Goal: Transaction & Acquisition: Book appointment/travel/reservation

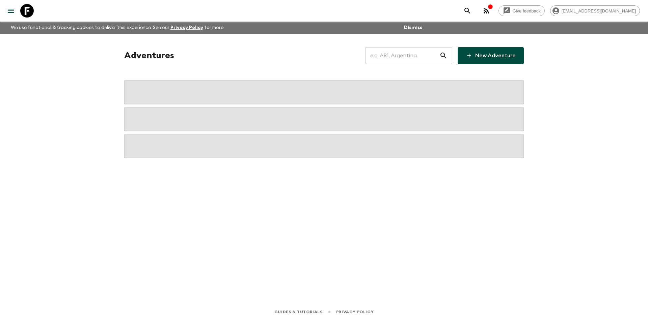
click at [413, 47] on input "text" at bounding box center [402, 55] width 74 height 19
click at [409, 53] on input "text" at bounding box center [402, 55] width 74 height 19
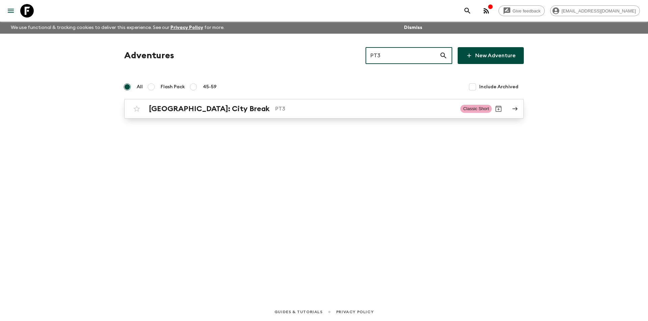
type input "PT3"
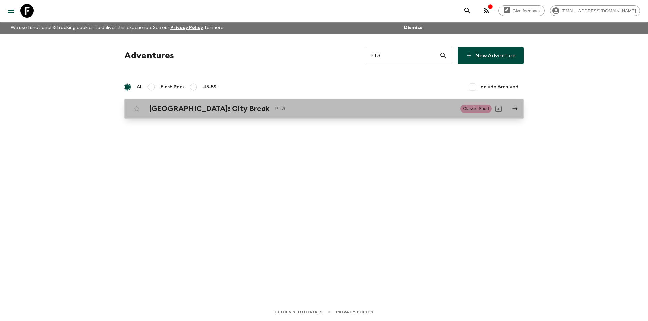
click at [275, 109] on p "PT3" at bounding box center [365, 109] width 180 height 8
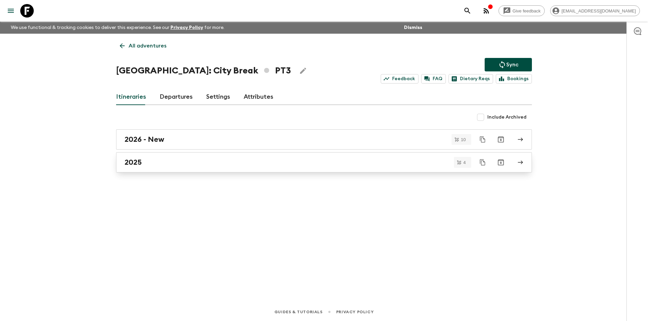
click at [182, 171] on link "2025" at bounding box center [324, 162] width 416 height 20
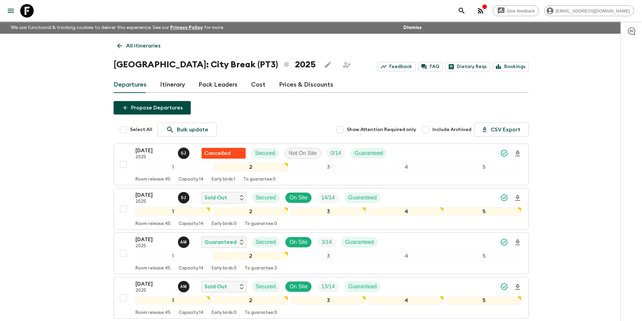
scroll to position [59, 0]
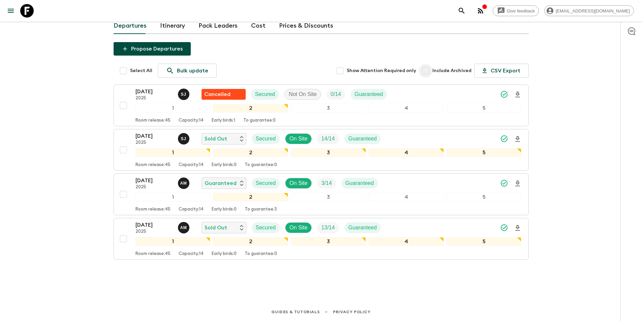
click at [430, 71] on input "Include Archived" at bounding box center [425, 70] width 13 height 13
checkbox input "true"
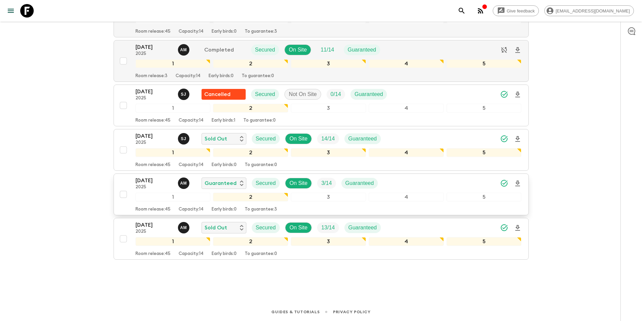
scroll to position [24, 0]
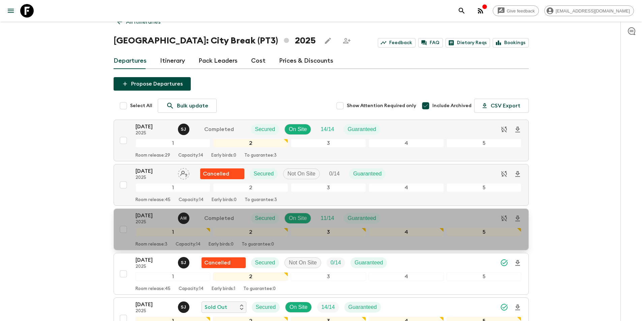
click at [152, 214] on p "[DATE]" at bounding box center [154, 216] width 37 height 8
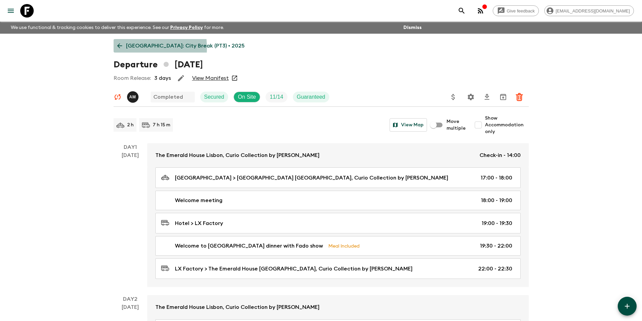
click at [119, 48] on icon at bounding box center [119, 46] width 5 height 5
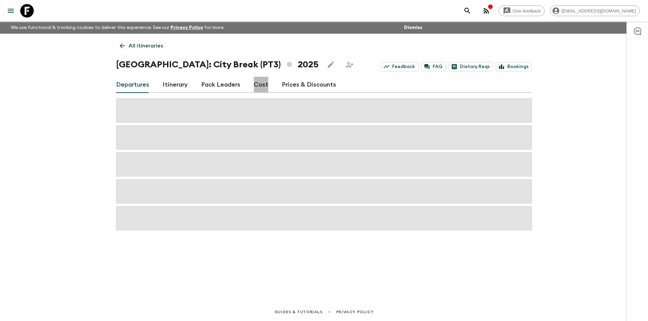
click at [257, 92] on link "Cost" at bounding box center [261, 85] width 15 height 16
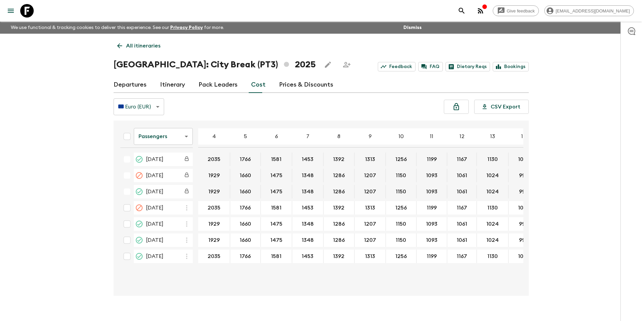
click at [164, 140] on body "Give feedback [EMAIL_ADDRESS][DOMAIN_NAME] We use functional & tracking cookies…" at bounding box center [321, 166] width 642 height 333
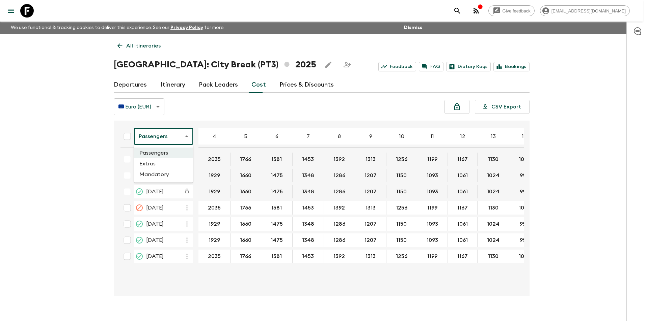
click at [159, 165] on li "Extras" at bounding box center [163, 164] width 59 height 11
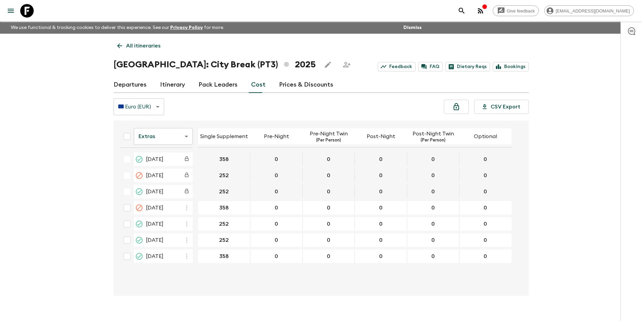
click at [164, 140] on body "Give feedback [EMAIL_ADDRESS][DOMAIN_NAME] We use functional & tracking cookies…" at bounding box center [321, 166] width 642 height 333
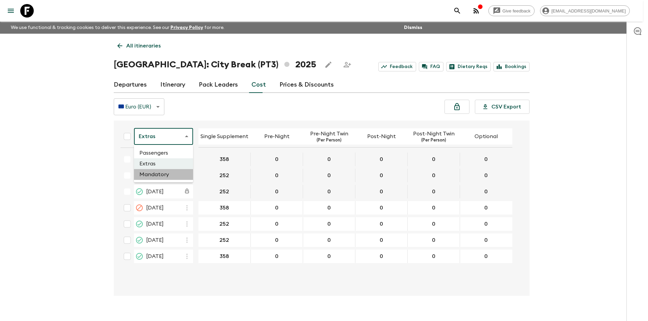
click at [168, 179] on li "Mandatory" at bounding box center [163, 174] width 59 height 11
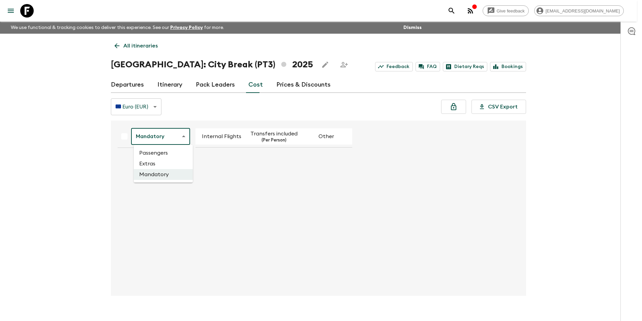
click at [172, 136] on body "Give feedback [EMAIL_ADDRESS][DOMAIN_NAME] We use functional & tracking cookies…" at bounding box center [321, 166] width 642 height 333
click at [171, 156] on li "Passengers" at bounding box center [163, 153] width 59 height 11
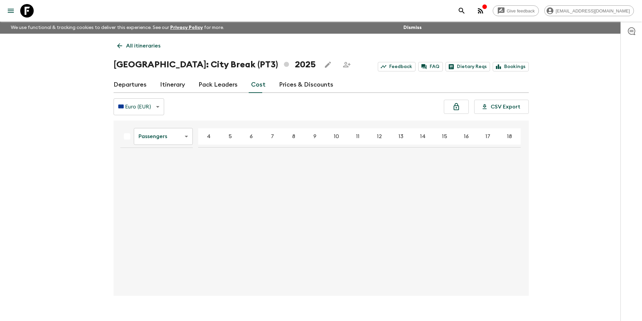
click at [176, 143] on body "Give feedback [EMAIL_ADDRESS][DOMAIN_NAME] We use functional & tracking cookies…" at bounding box center [321, 166] width 642 height 333
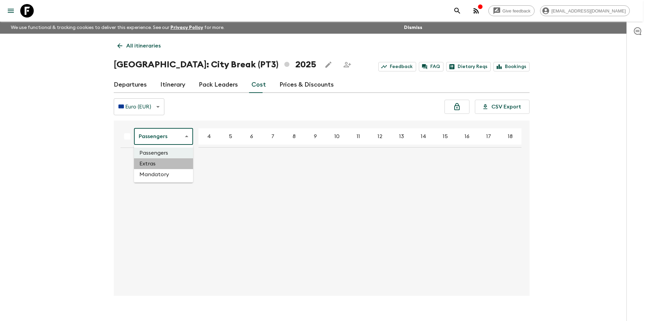
click at [172, 163] on li "Extras" at bounding box center [163, 164] width 59 height 11
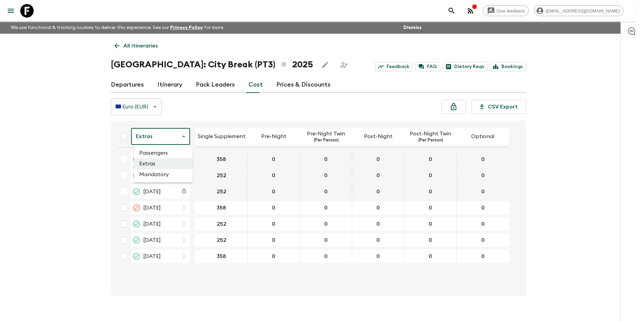
click at [163, 136] on body "Give feedback [EMAIL_ADDRESS][DOMAIN_NAME] We use functional & tracking cookies…" at bounding box center [321, 166] width 642 height 333
click at [162, 151] on li "Passengers" at bounding box center [163, 153] width 59 height 11
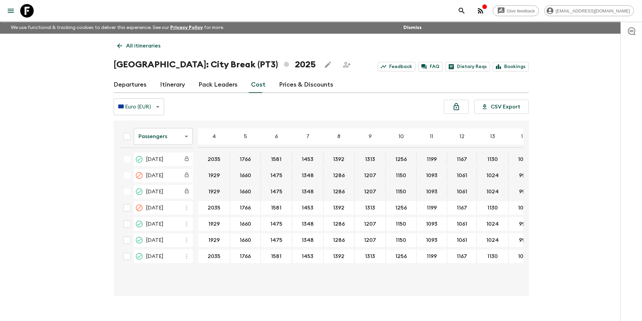
click at [163, 139] on body "Give feedback [EMAIL_ADDRESS][DOMAIN_NAME] We use functional & tracking cookies…" at bounding box center [321, 166] width 642 height 333
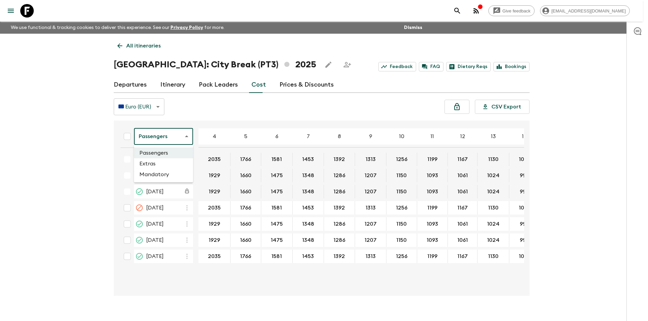
click at [161, 171] on li "Mandatory" at bounding box center [163, 174] width 59 height 11
